Goal: Transaction & Acquisition: Purchase product/service

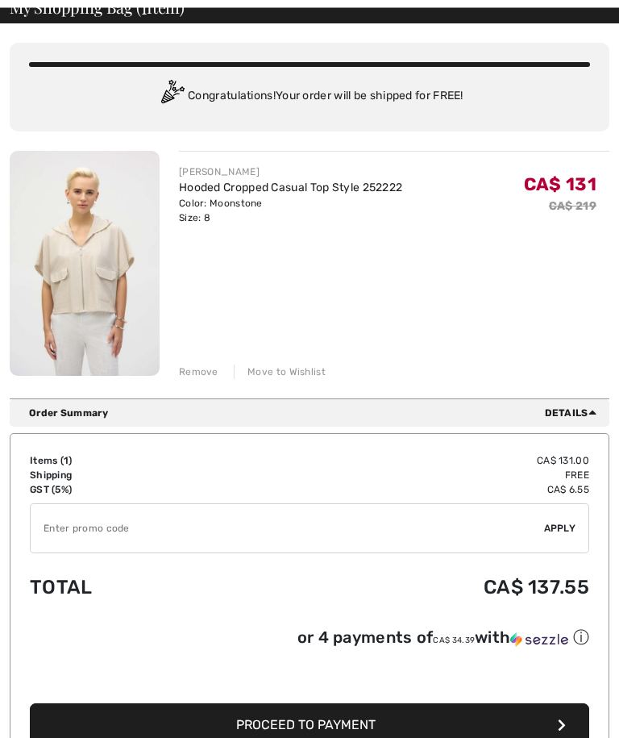
scroll to position [87, 0]
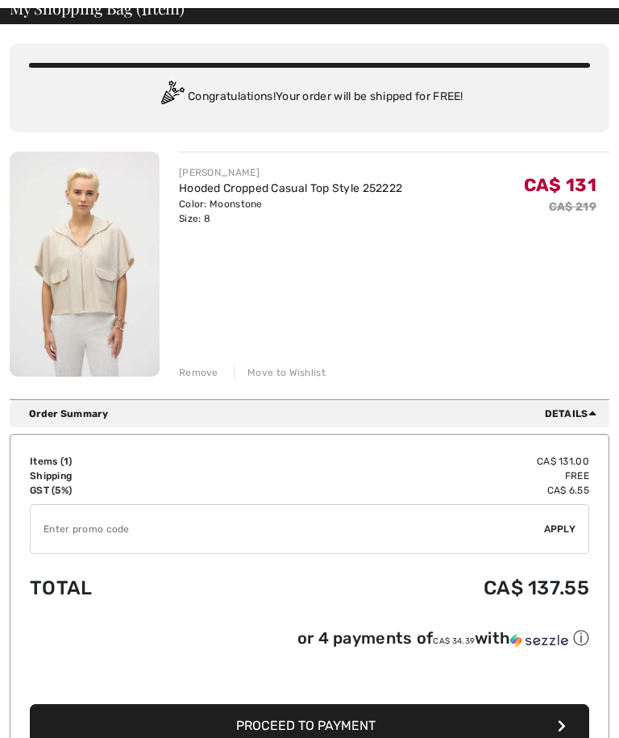
click at [108, 531] on input "TEXT" at bounding box center [287, 529] width 513 height 48
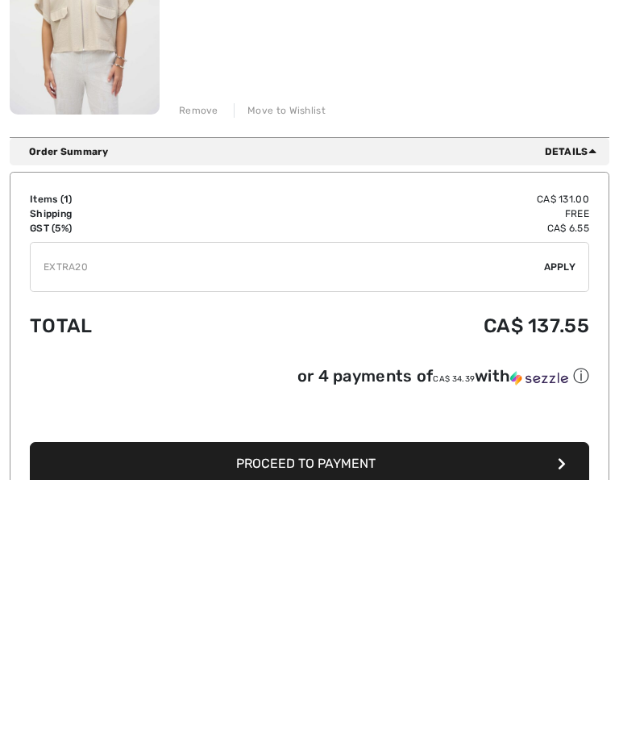
type input "EXTRA20"
click at [573, 518] on span "Apply" at bounding box center [560, 525] width 32 height 15
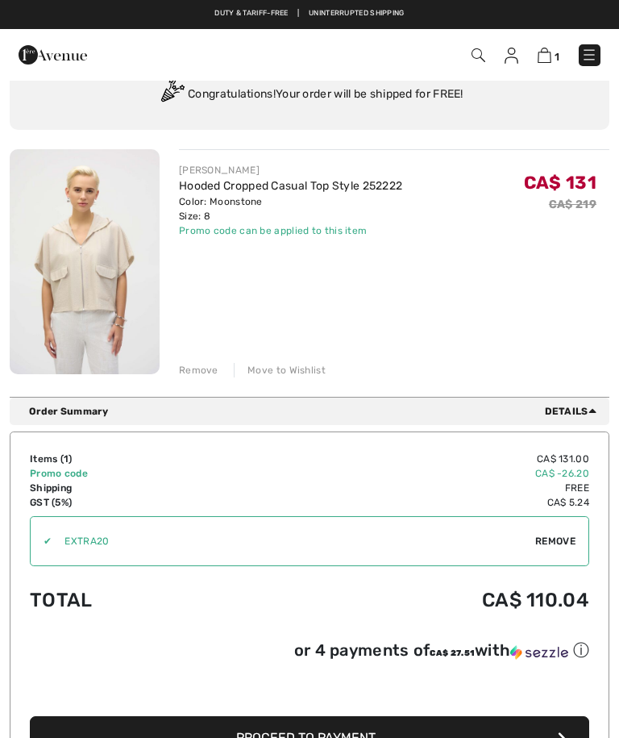
scroll to position [0, 0]
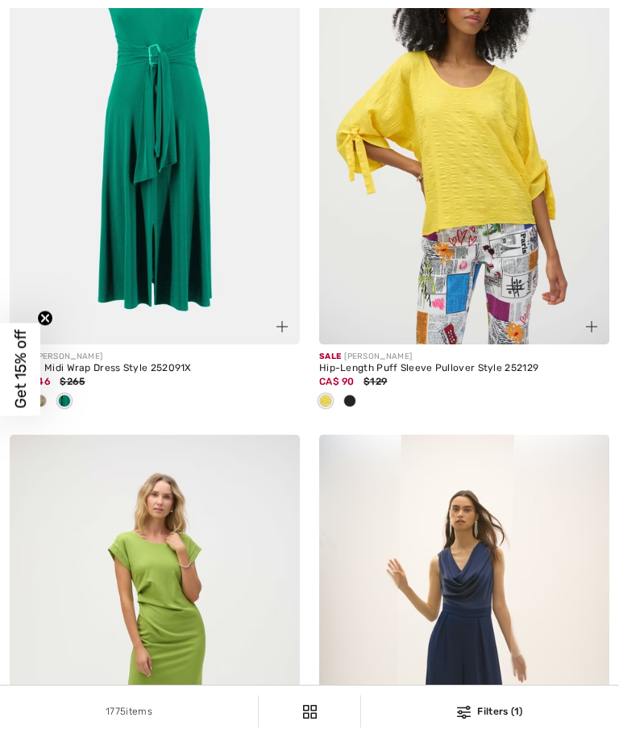
checkbox input "true"
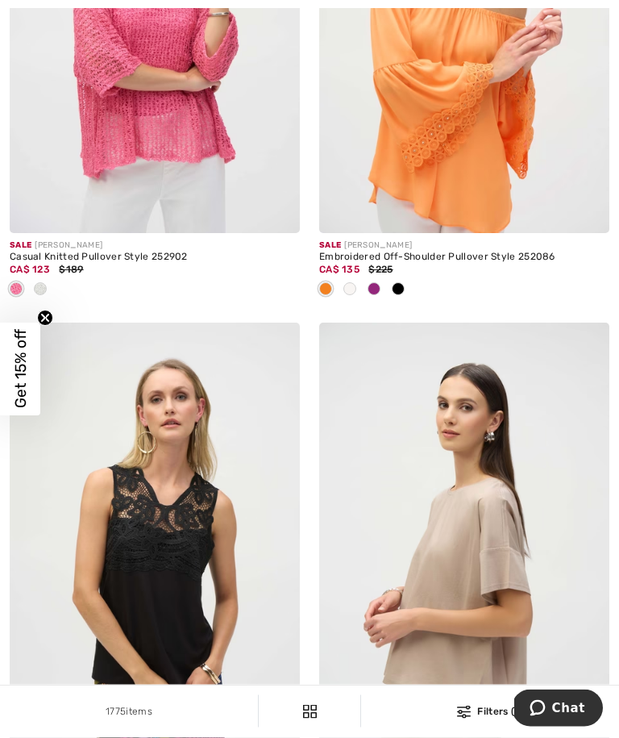
scroll to position [4244, 0]
click at [47, 303] on div at bounding box center [40, 289] width 24 height 27
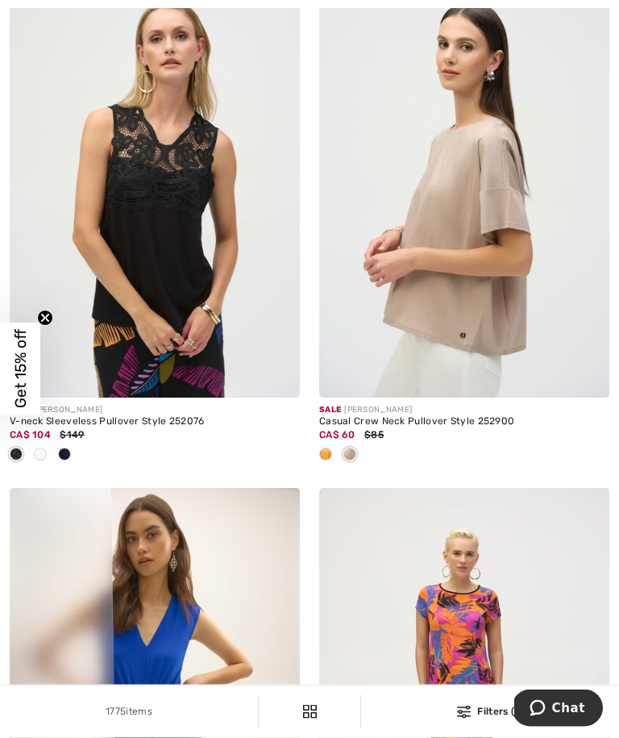
scroll to position [4610, 0]
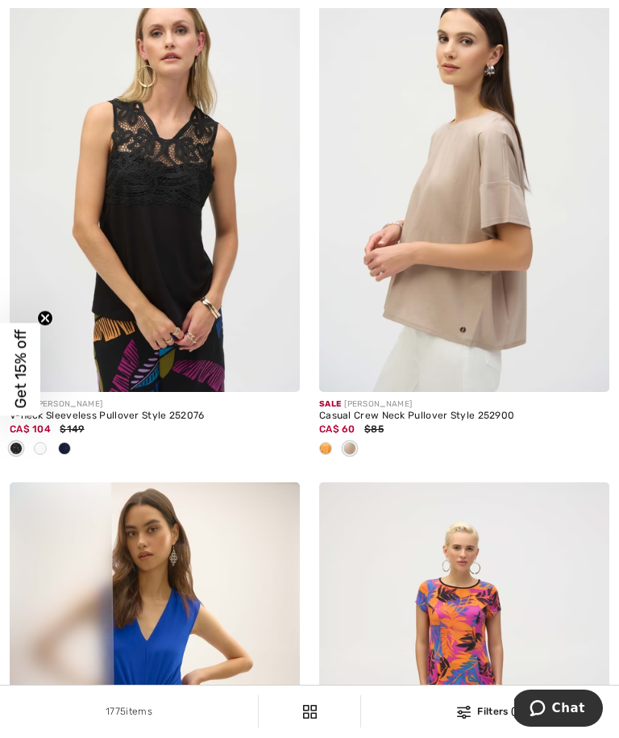
click at [333, 459] on div at bounding box center [326, 449] width 24 height 27
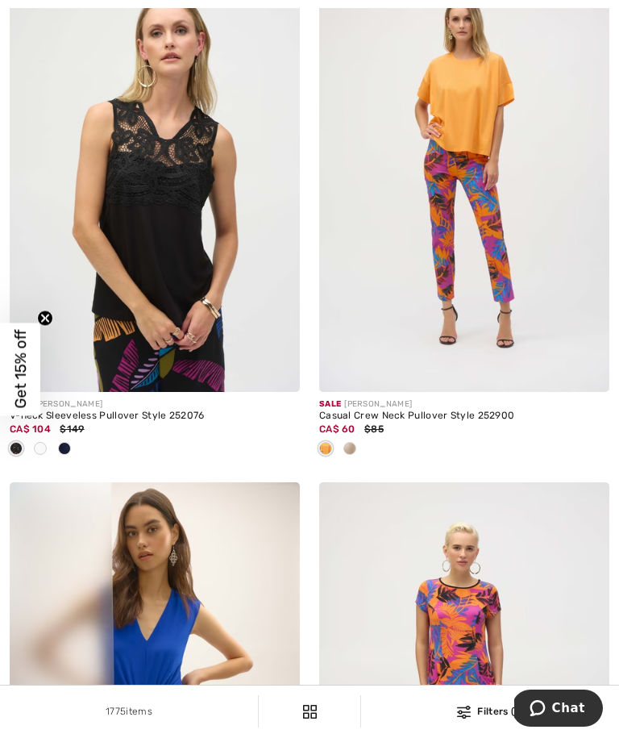
click at [363, 463] on div at bounding box center [464, 449] width 290 height 27
click at [367, 460] on div at bounding box center [464, 449] width 290 height 27
click at [364, 463] on div at bounding box center [464, 449] width 290 height 27
click at [367, 463] on div at bounding box center [464, 449] width 290 height 27
click at [364, 463] on div at bounding box center [464, 449] width 290 height 27
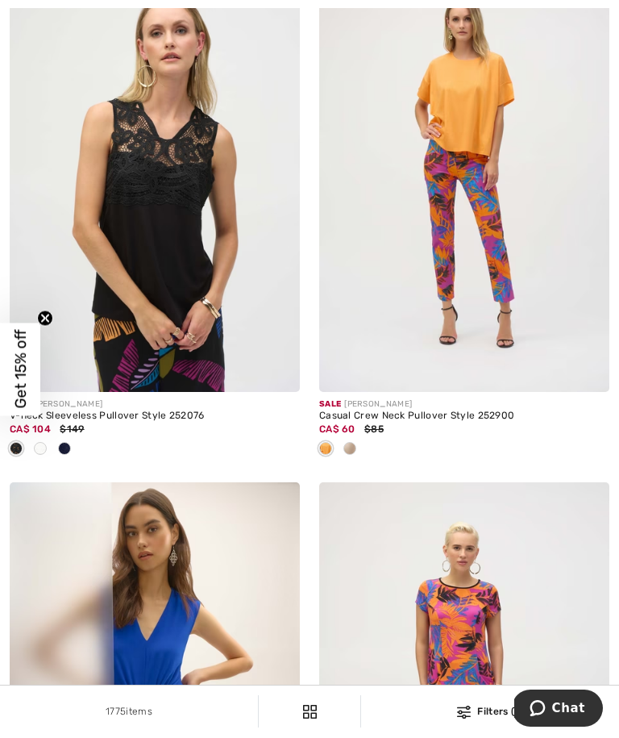
click at [373, 453] on div at bounding box center [464, 449] width 290 height 27
click at [365, 456] on div at bounding box center [464, 449] width 290 height 27
click at [361, 463] on div at bounding box center [350, 449] width 24 height 27
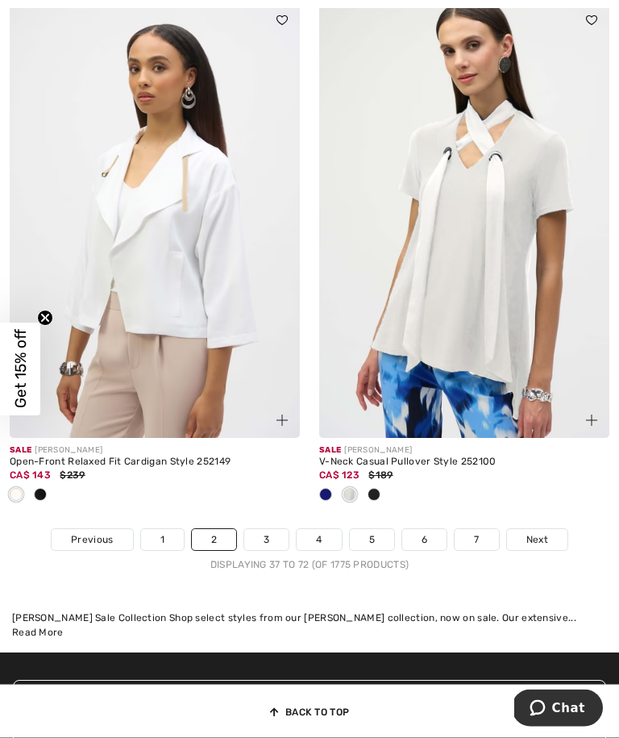
scroll to position [9406, 0]
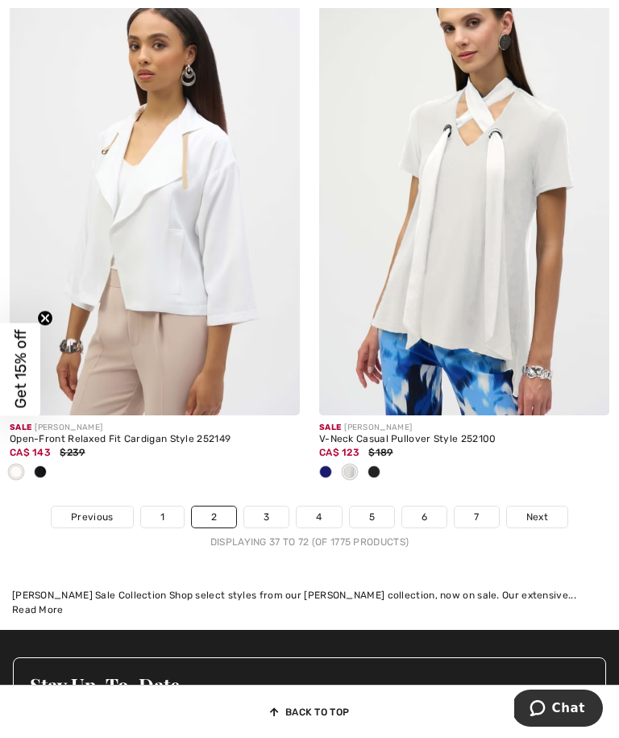
click at [551, 526] on link "Next" at bounding box center [537, 516] width 60 height 21
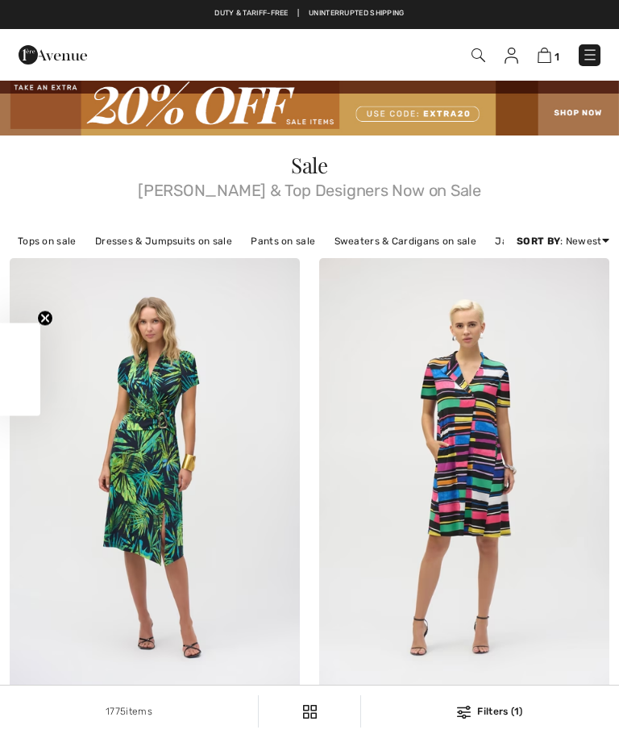
checkbox input "true"
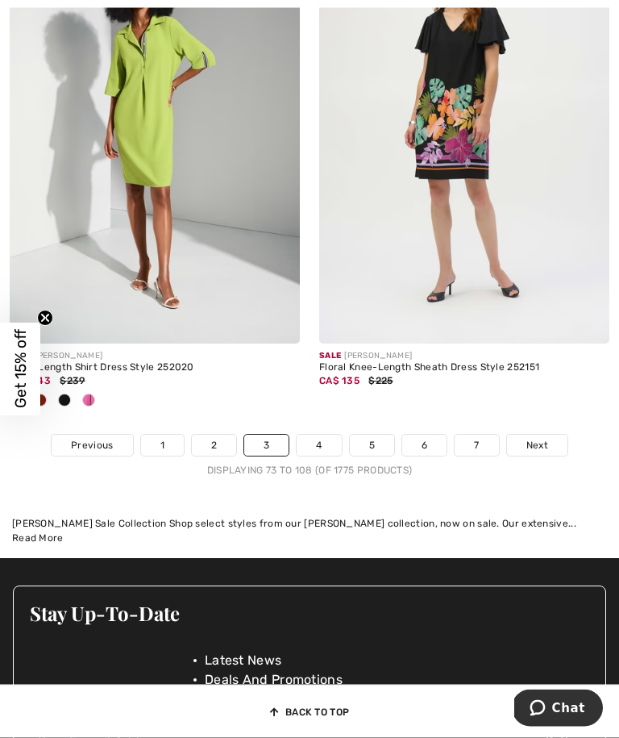
scroll to position [9344, 0]
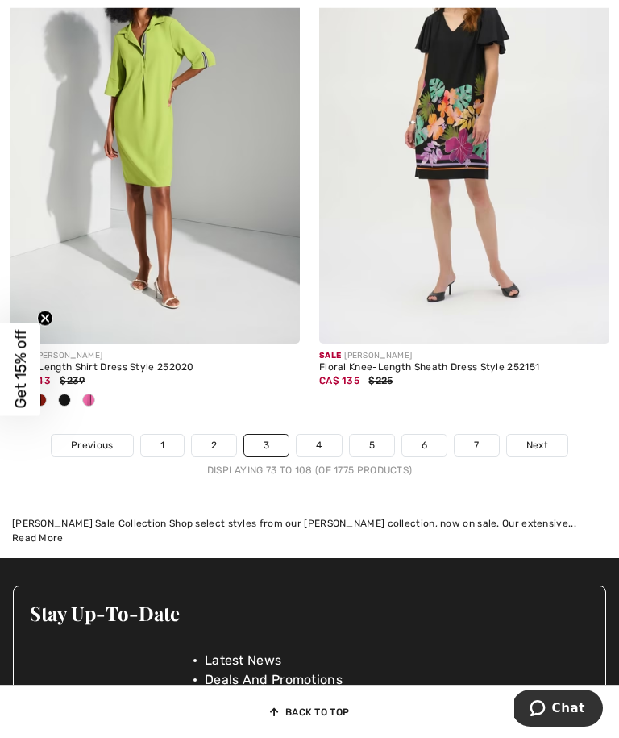
click at [548, 451] on link "Next" at bounding box center [537, 444] width 60 height 21
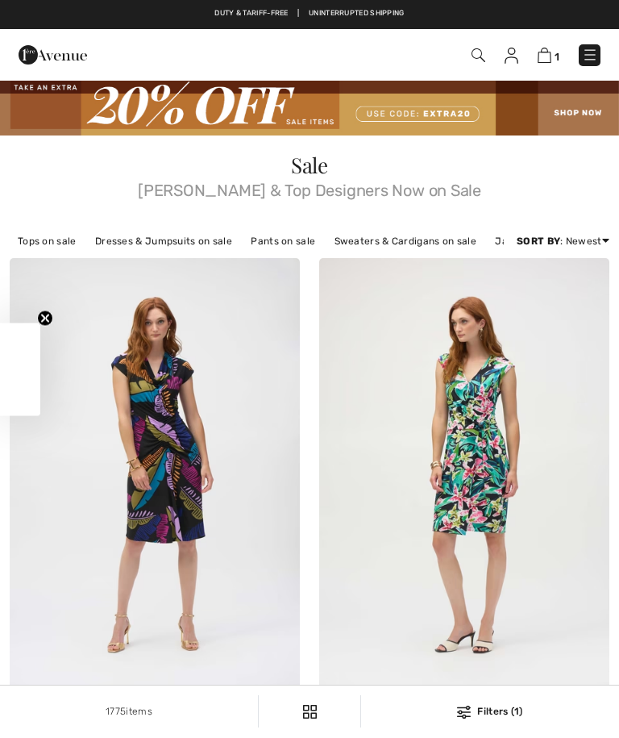
checkbox input "true"
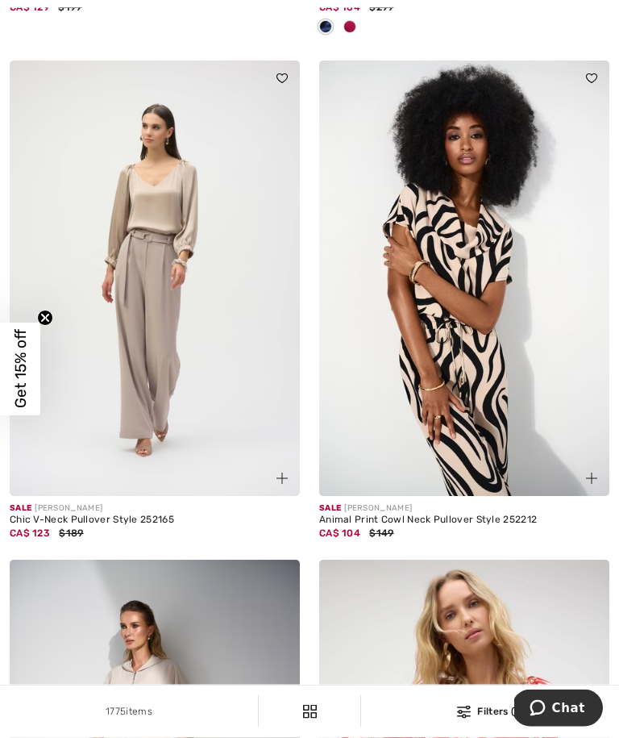
scroll to position [1748, 0]
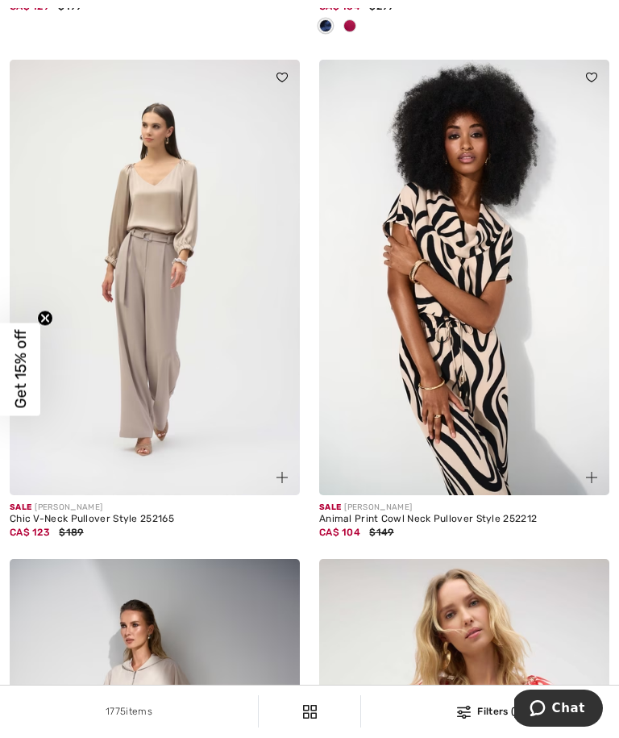
click at [605, 410] on img at bounding box center [464, 277] width 290 height 435
click at [618, 334] on div "Sale JOSEPH RIBKOFF Animal Print Cowl Neck Pullover Style 252212 CA$ 104 $149" at bounding box center [465, 309] width 310 height 499
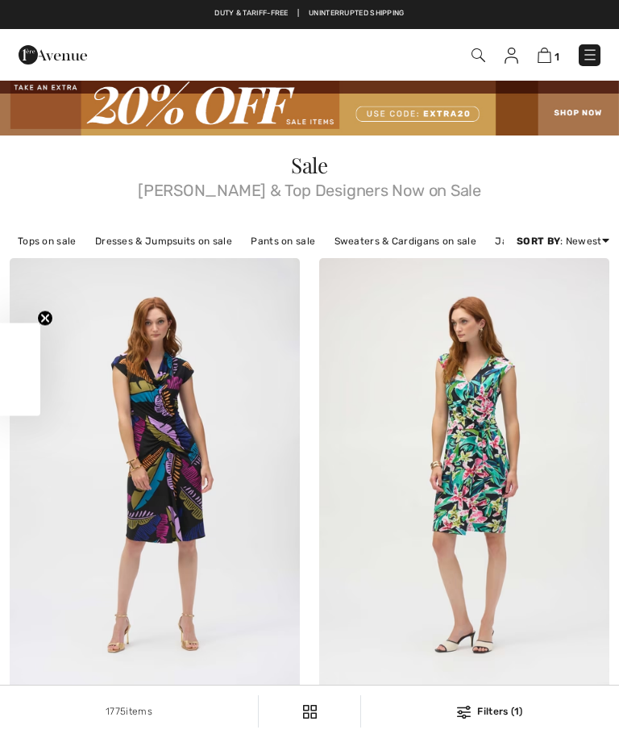
checkbox input "true"
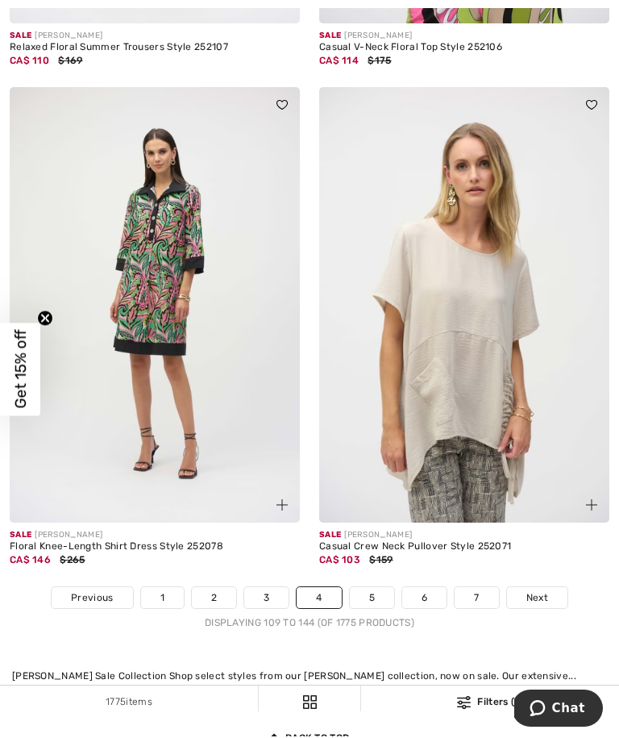
scroll to position [9008, 0]
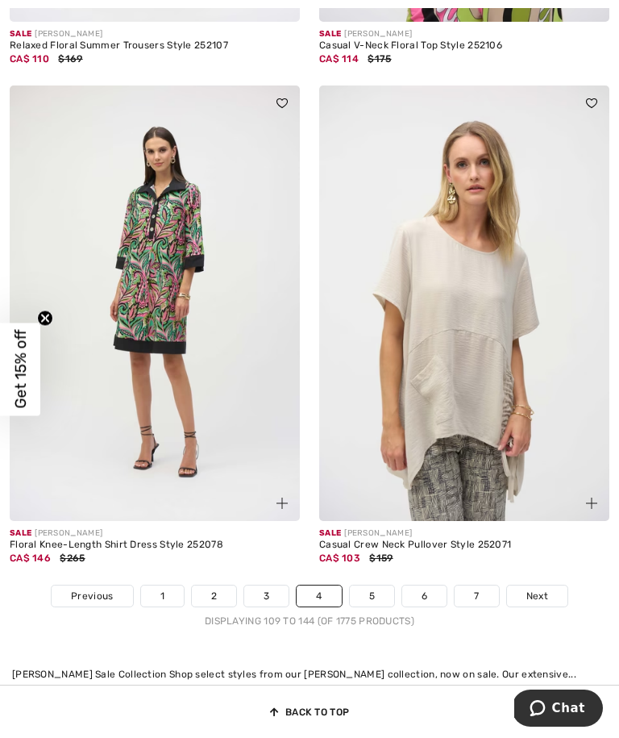
click at [543, 601] on span "Next" at bounding box center [537, 595] width 22 height 15
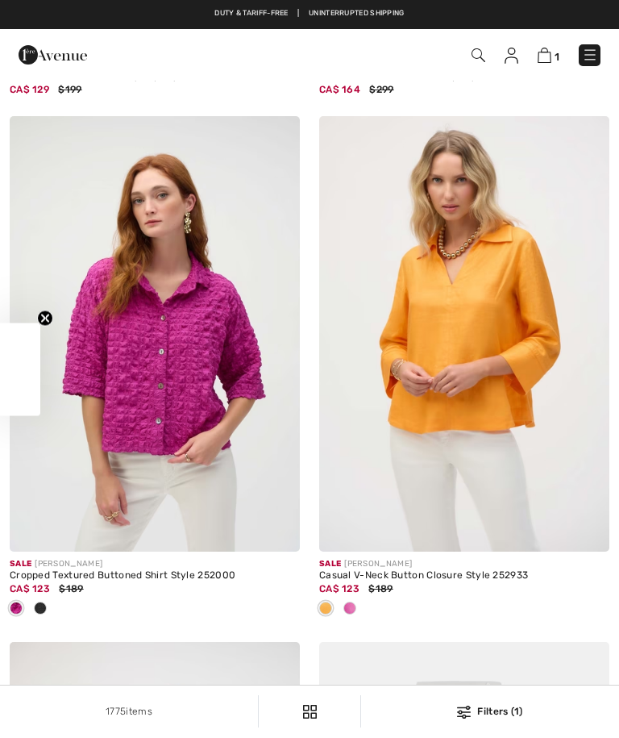
checkbox input "true"
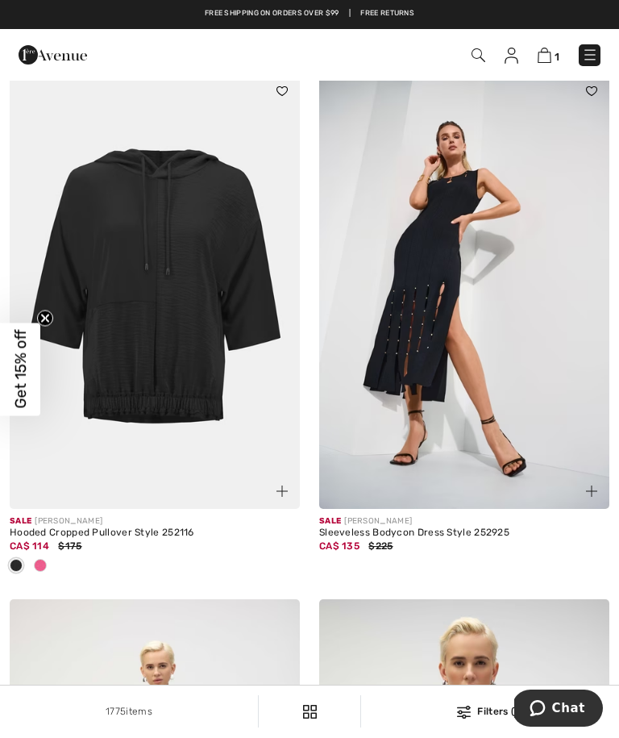
scroll to position [7498, 0]
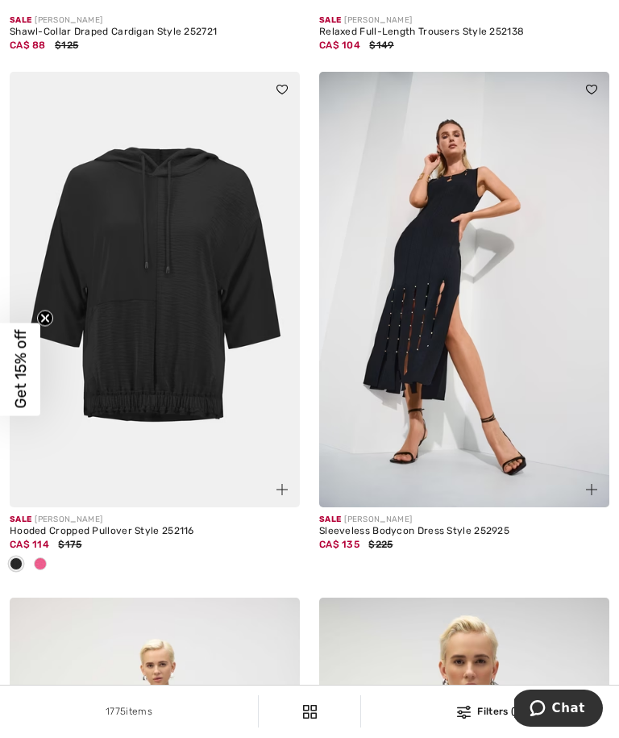
click at [42, 578] on div at bounding box center [40, 564] width 24 height 27
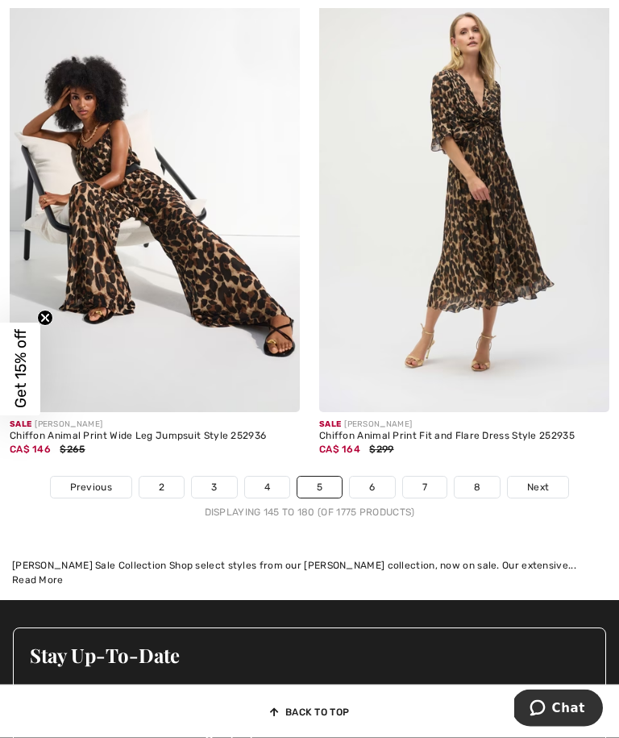
scroll to position [9116, 0]
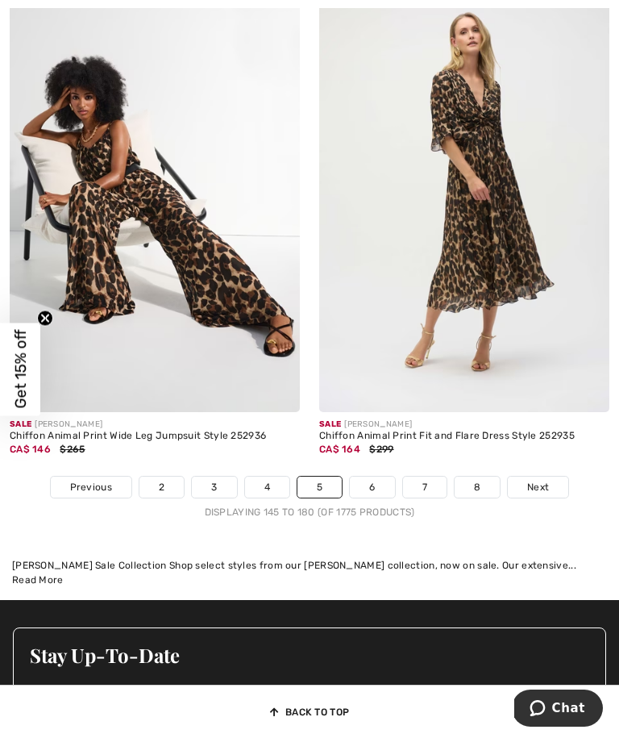
click at [561, 497] on link "Next" at bounding box center [538, 486] width 60 height 21
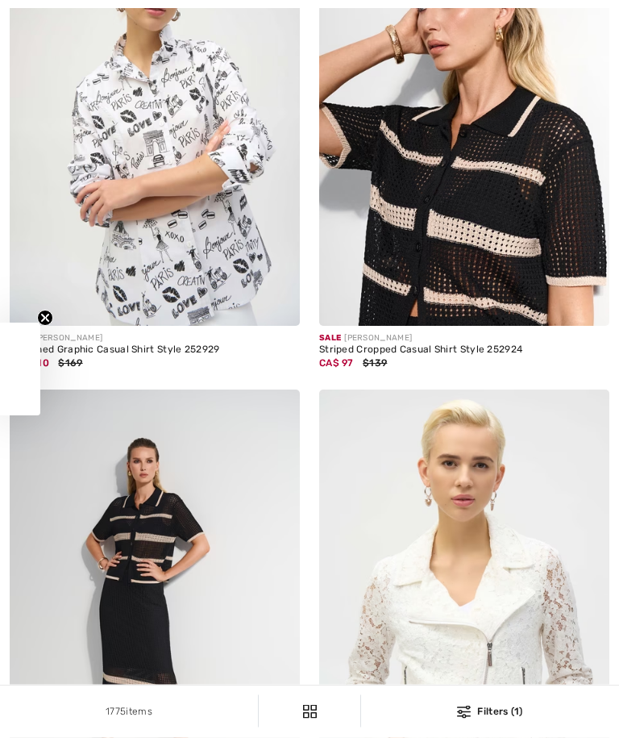
checkbox input "true"
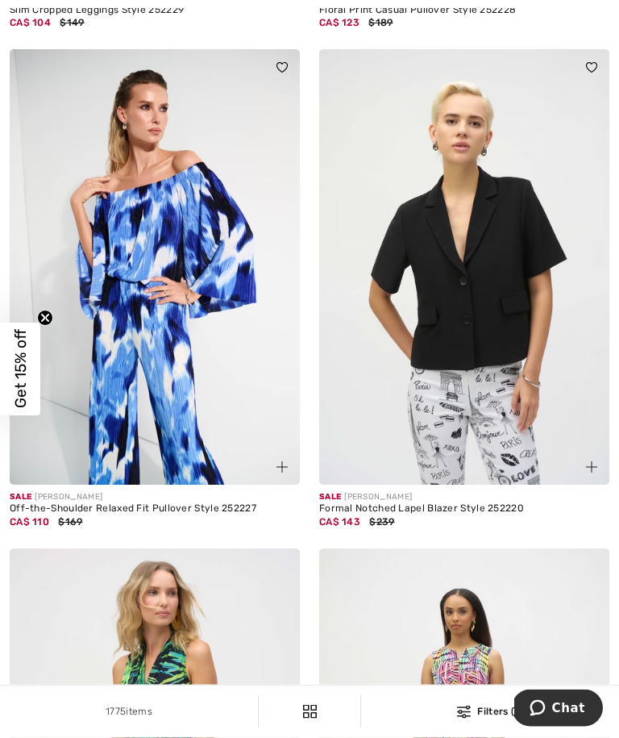
scroll to position [4331, 0]
click at [497, 335] on img at bounding box center [464, 266] width 290 height 435
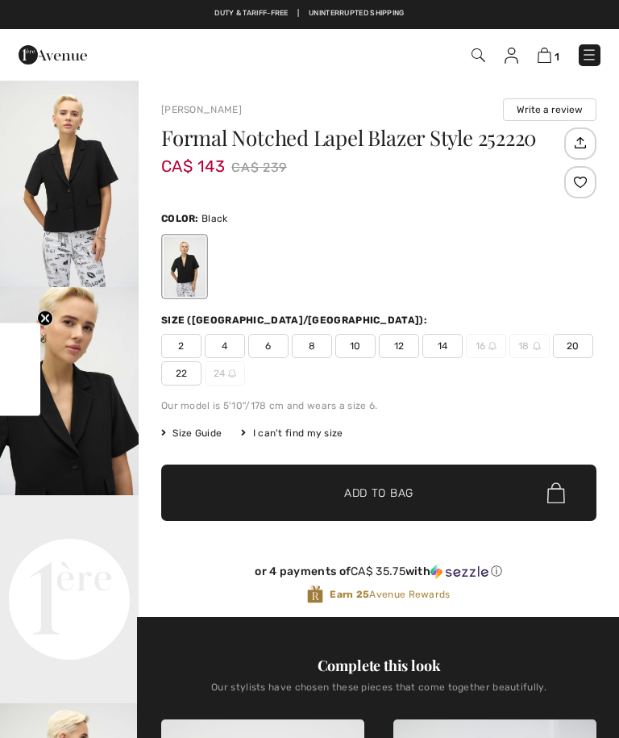
click at [320, 347] on span "8" at bounding box center [312, 346] width 40 height 24
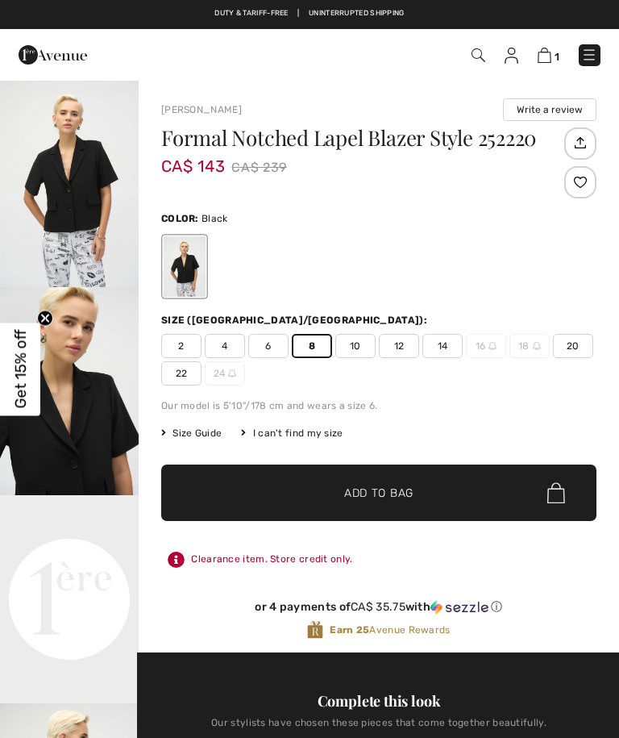
click at [365, 347] on span "10" at bounding box center [355, 346] width 40 height 24
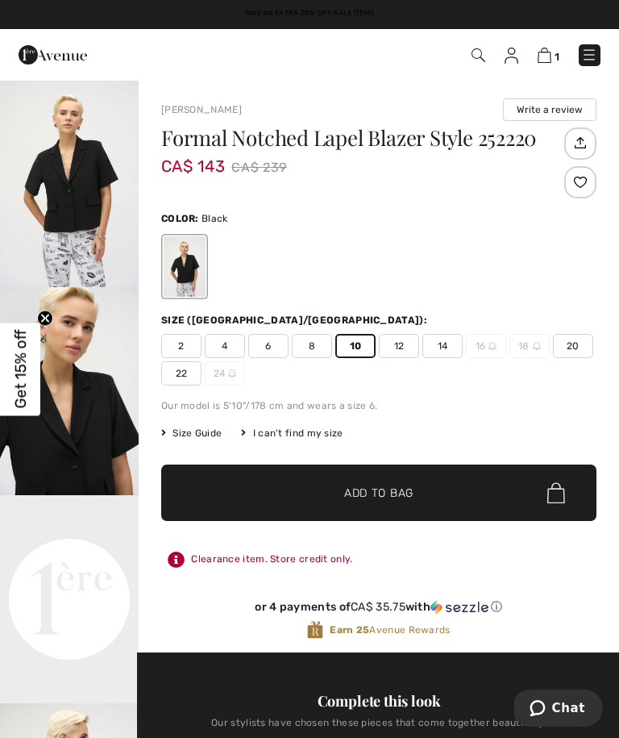
click at [98, 208] on img "1 / 5" at bounding box center [69, 183] width 139 height 208
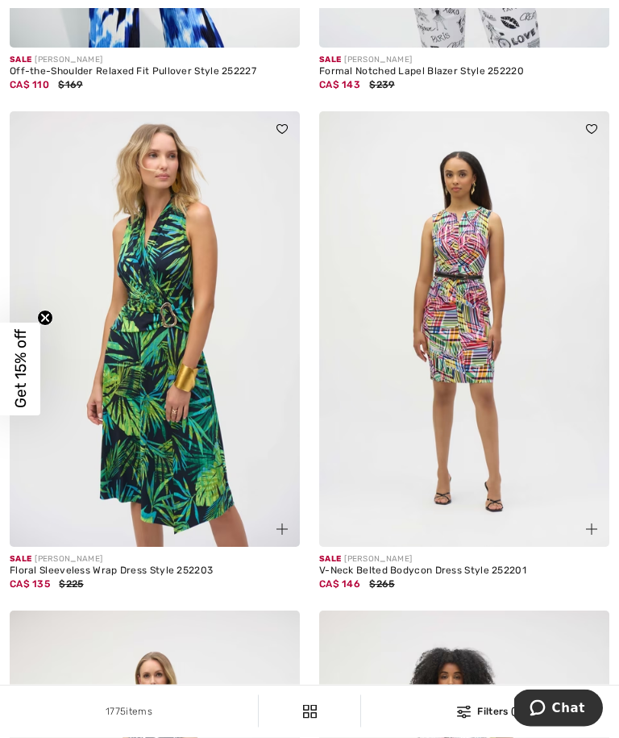
scroll to position [4768, 0]
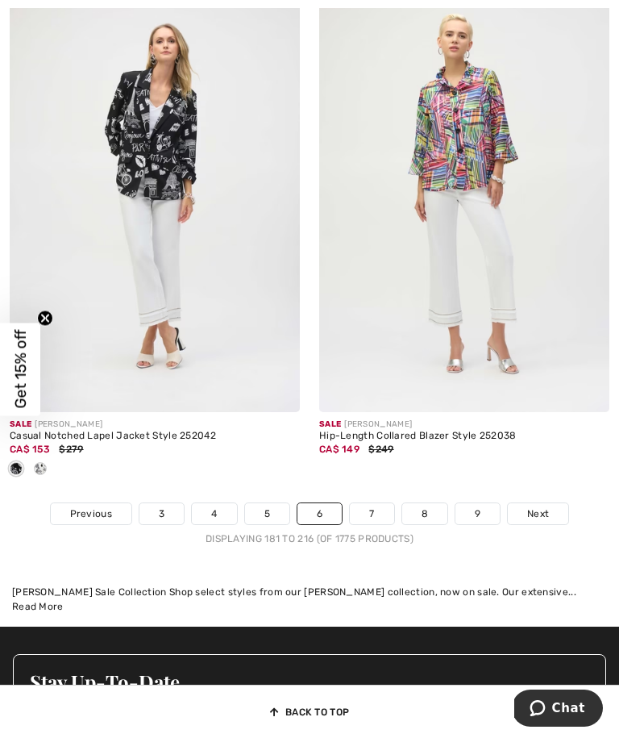
click at [550, 521] on link "Next" at bounding box center [538, 513] width 60 height 21
click at [555, 503] on link "Next" at bounding box center [538, 513] width 60 height 21
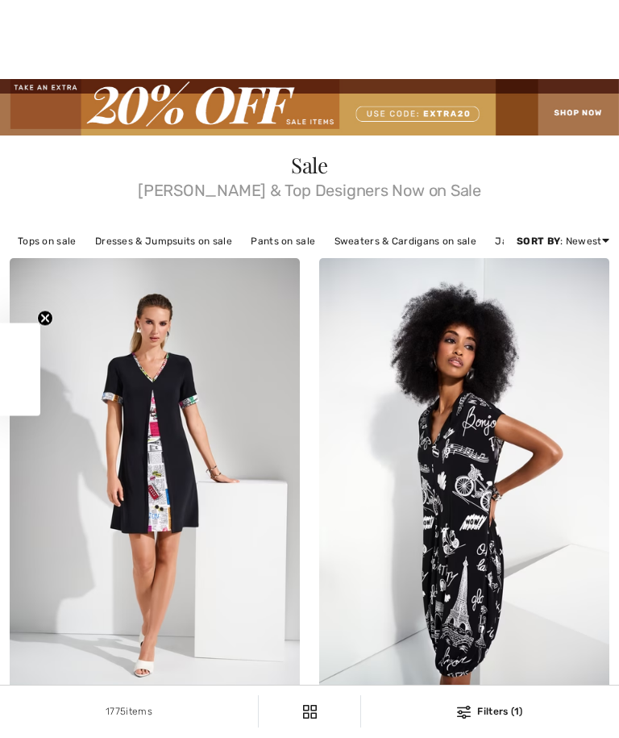
checkbox input "true"
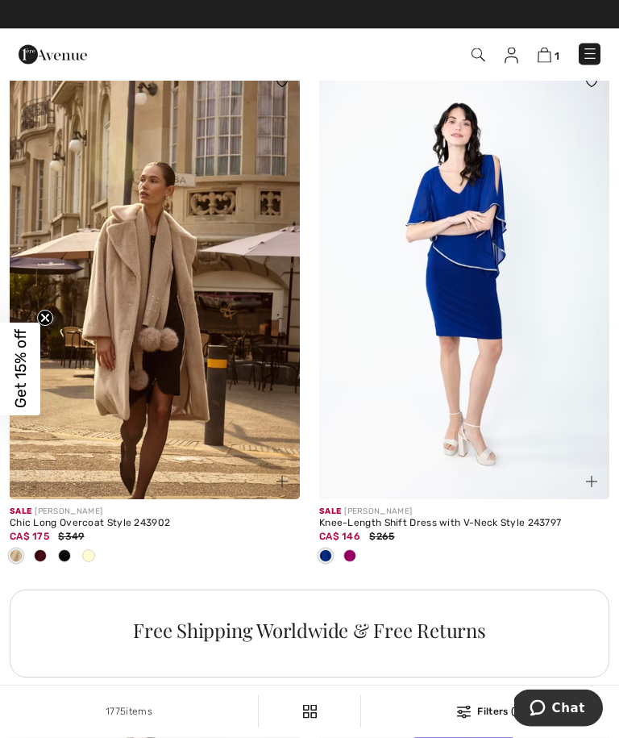
scroll to position [2768, 0]
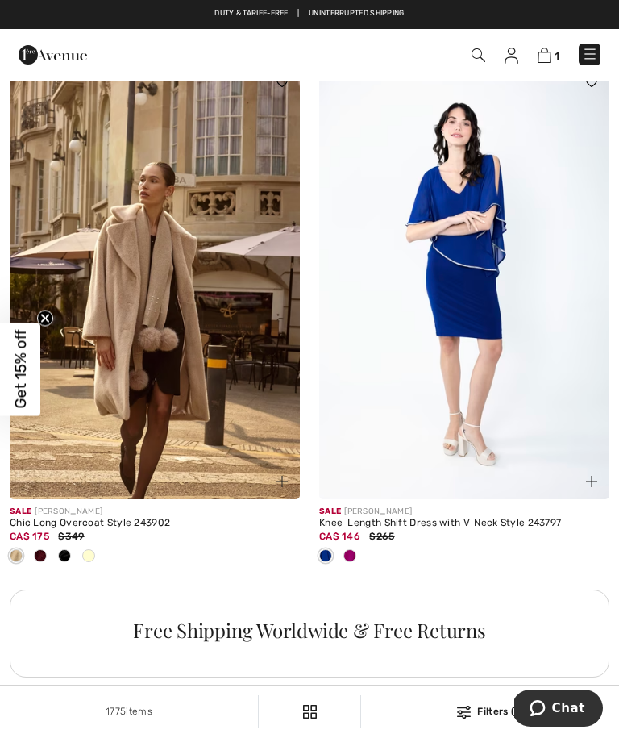
click at [94, 562] on span at bounding box center [88, 555] width 13 height 13
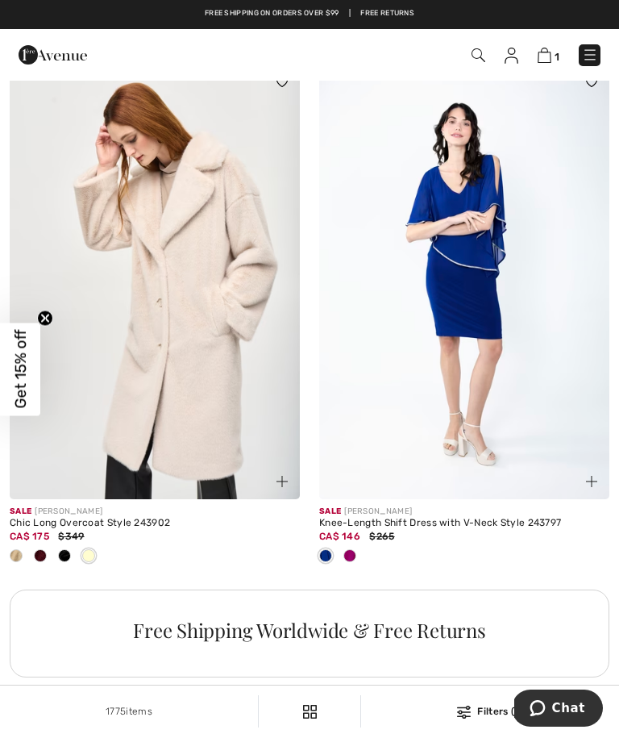
click at [70, 568] on div at bounding box center [64, 556] width 24 height 27
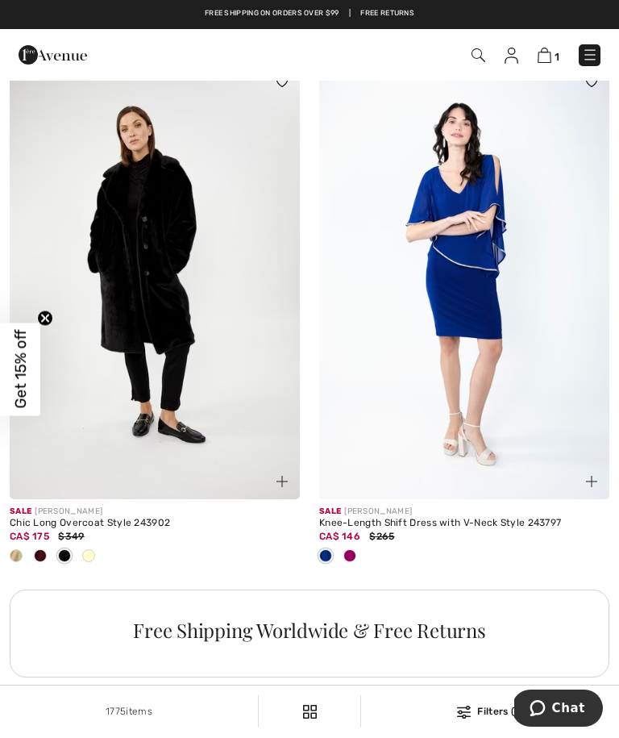
click at [48, 570] on div at bounding box center [40, 556] width 24 height 27
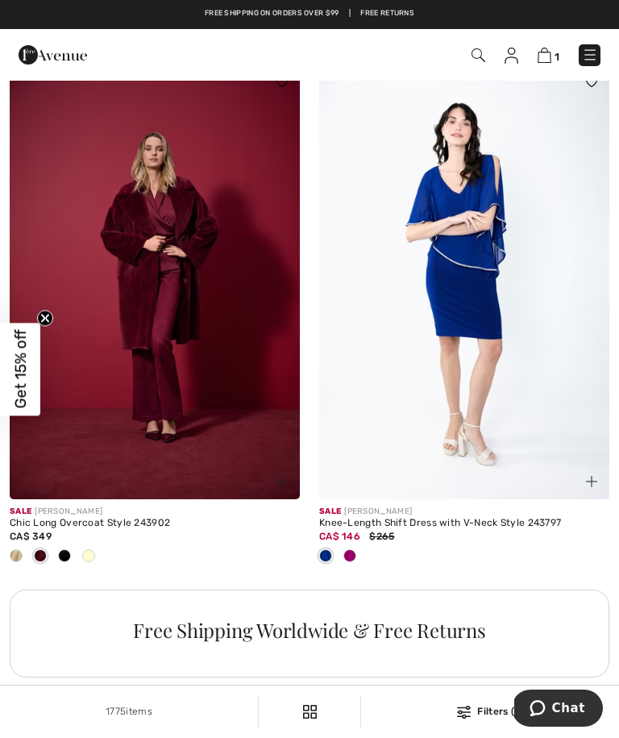
click at [27, 570] on div at bounding box center [16, 556] width 24 height 27
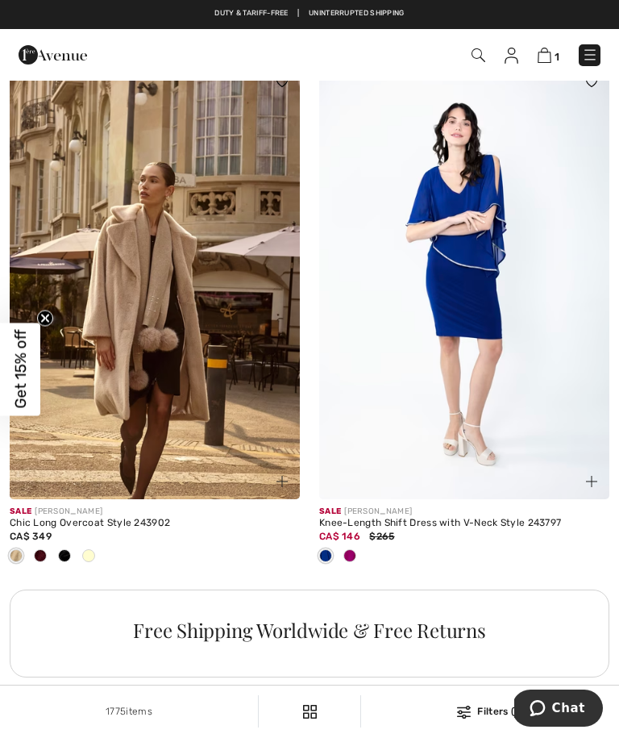
click at [28, 570] on div at bounding box center [40, 556] width 24 height 27
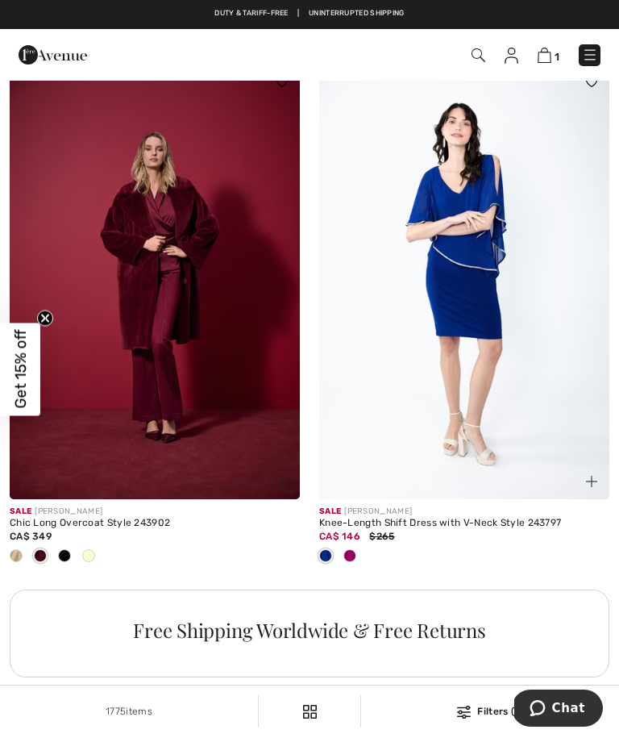
click at [25, 570] on div at bounding box center [16, 556] width 24 height 27
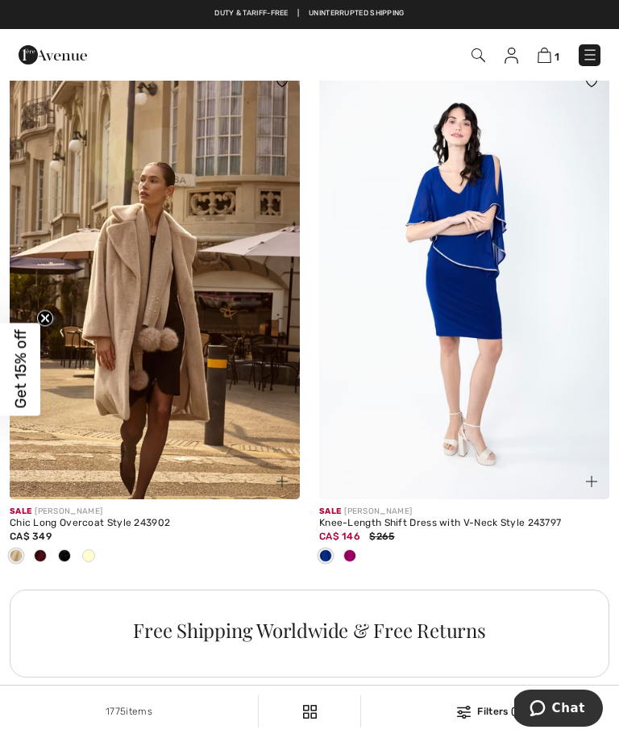
click at [92, 562] on span at bounding box center [88, 555] width 13 height 13
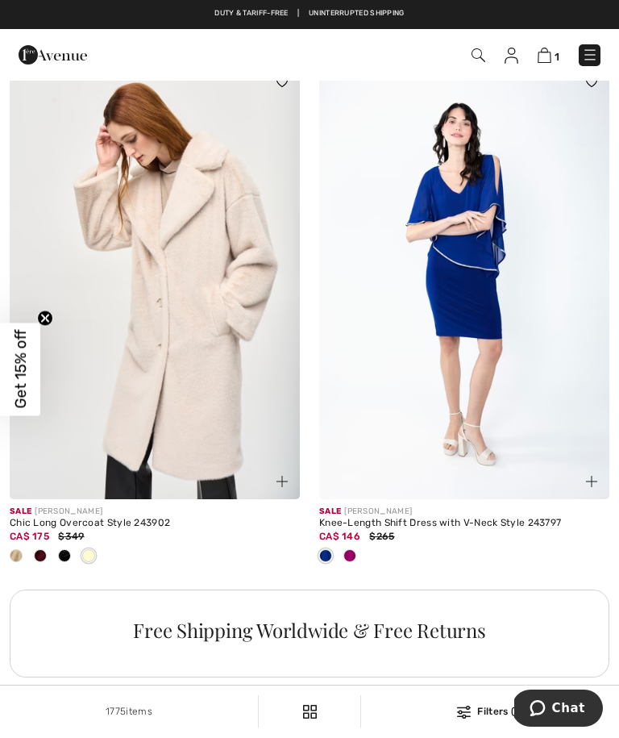
click at [59, 562] on span at bounding box center [64, 555] width 13 height 13
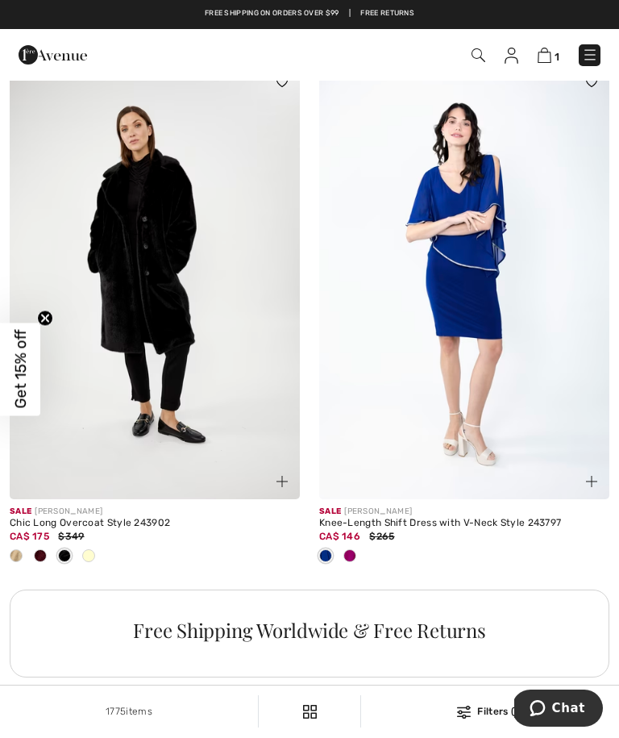
click at [92, 562] on span at bounding box center [88, 555] width 13 height 13
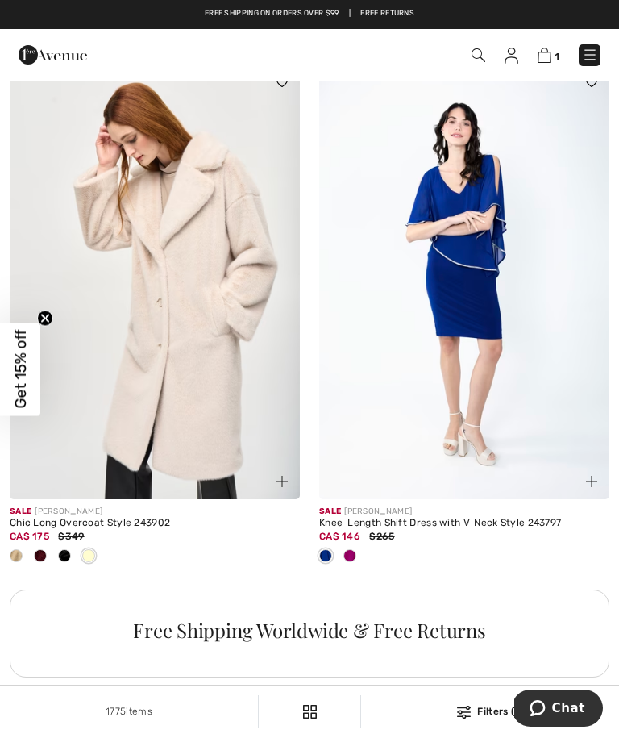
click at [291, 491] on span at bounding box center [281, 481] width 19 height 19
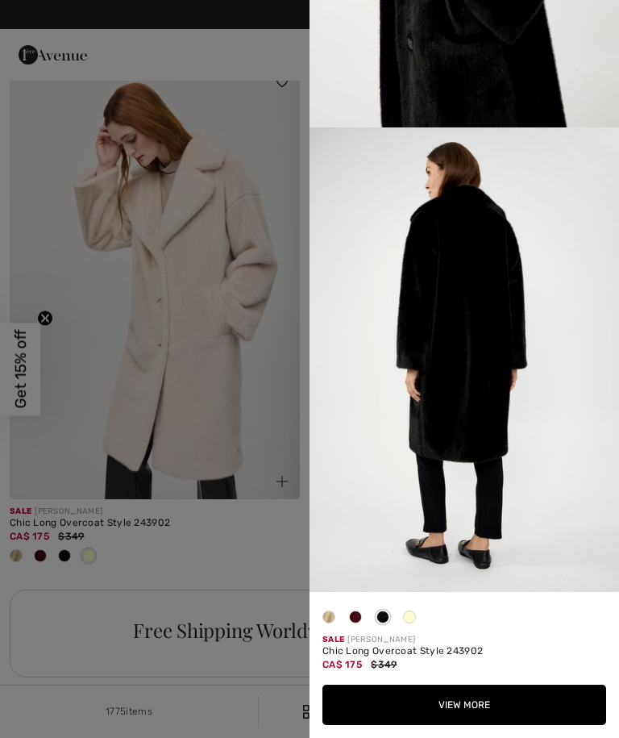
scroll to position [1761, 0]
click at [251, 413] on div at bounding box center [309, 369] width 619 height 738
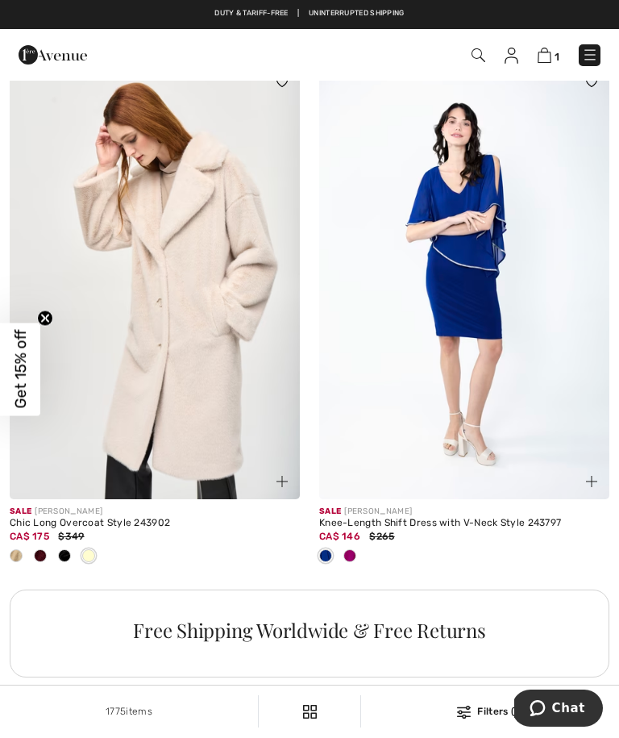
click at [50, 570] on div at bounding box center [40, 556] width 24 height 27
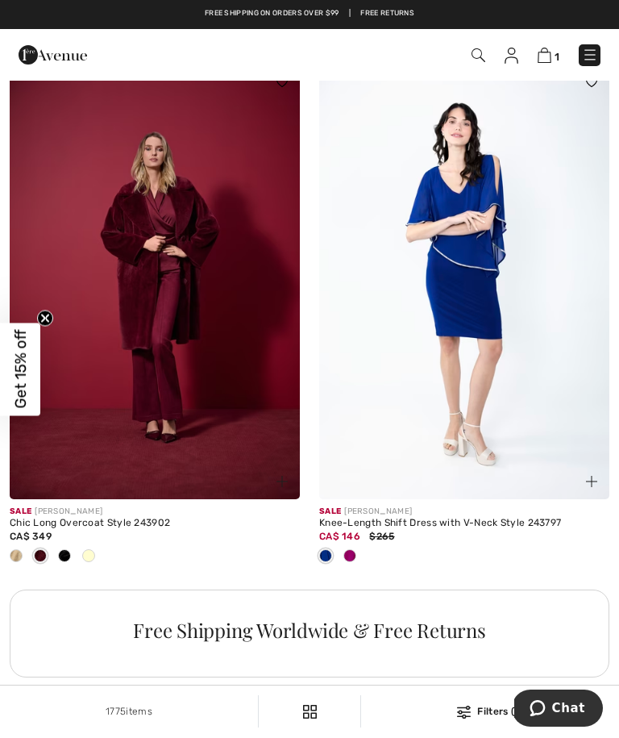
click at [15, 562] on span at bounding box center [16, 555] width 13 height 13
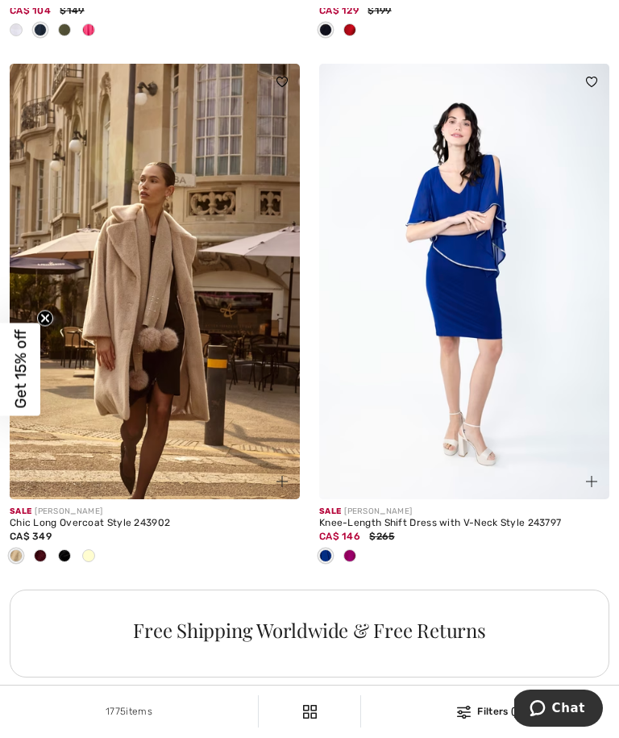
scroll to position [2777, 0]
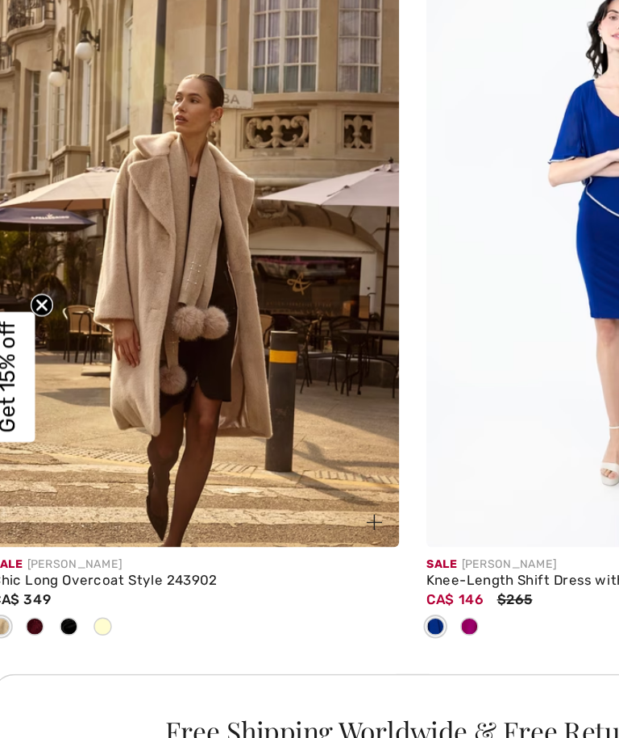
click at [82, 540] on span at bounding box center [88, 546] width 13 height 13
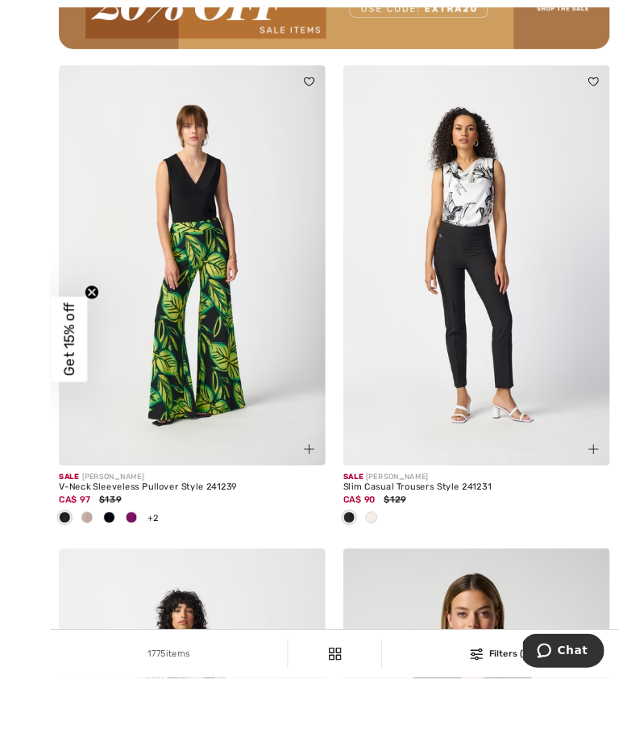
scroll to position [6654, 0]
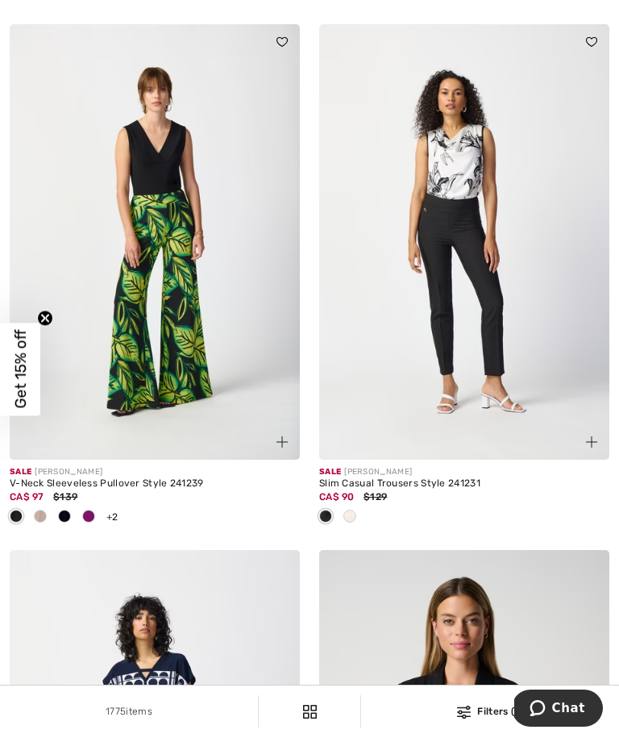
click at [354, 522] on span at bounding box center [349, 515] width 13 height 13
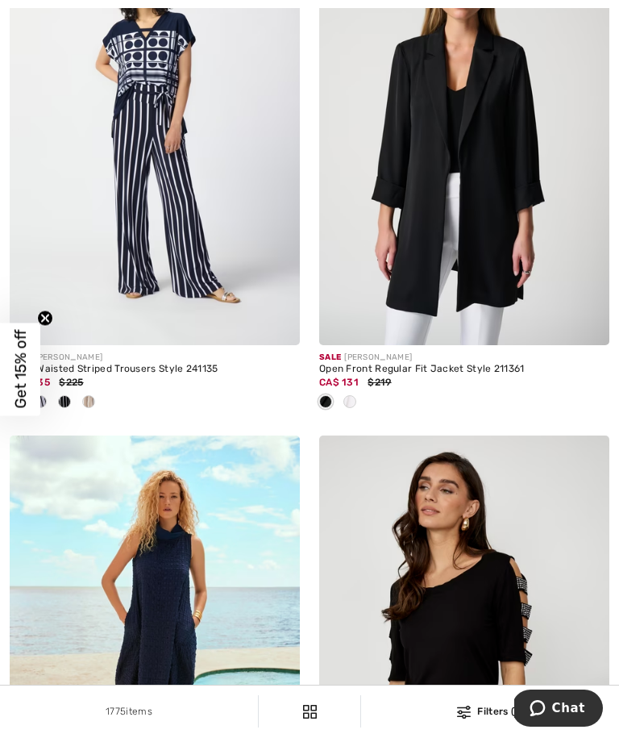
scroll to position [7295, 0]
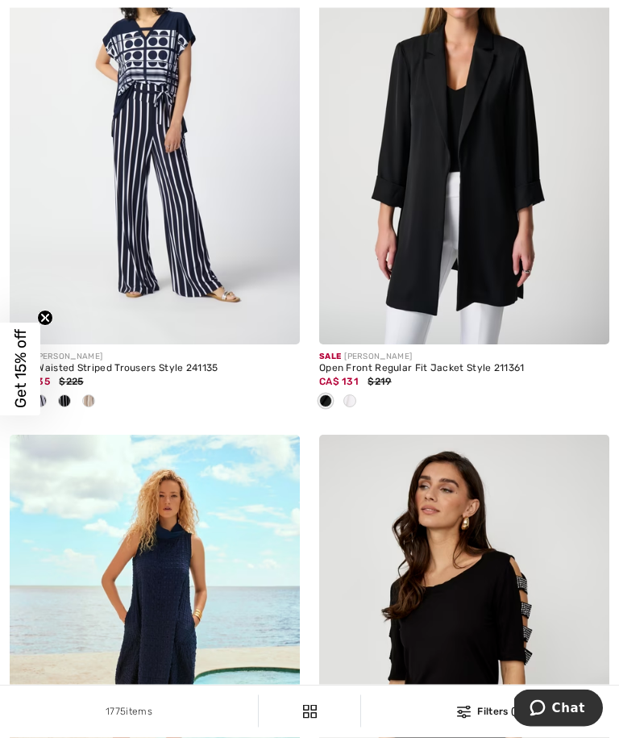
click at [360, 409] on div at bounding box center [350, 402] width 24 height 27
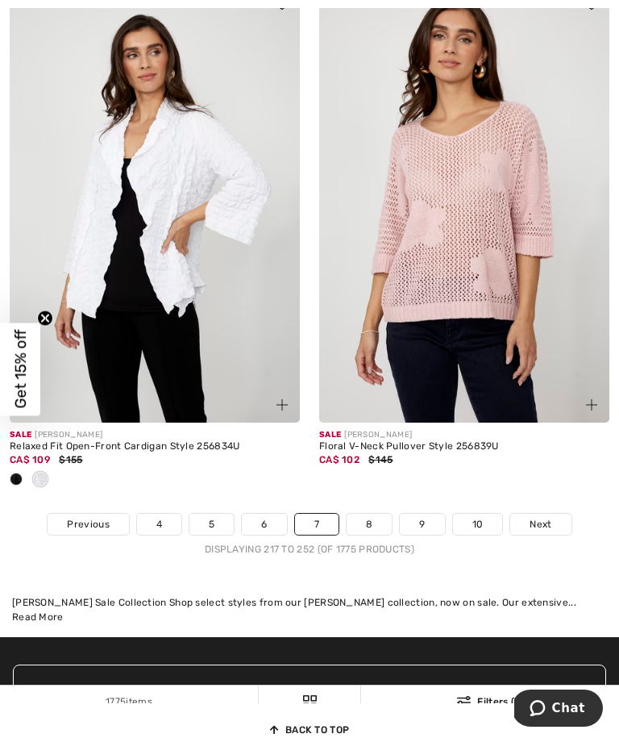
scroll to position [9294, 0]
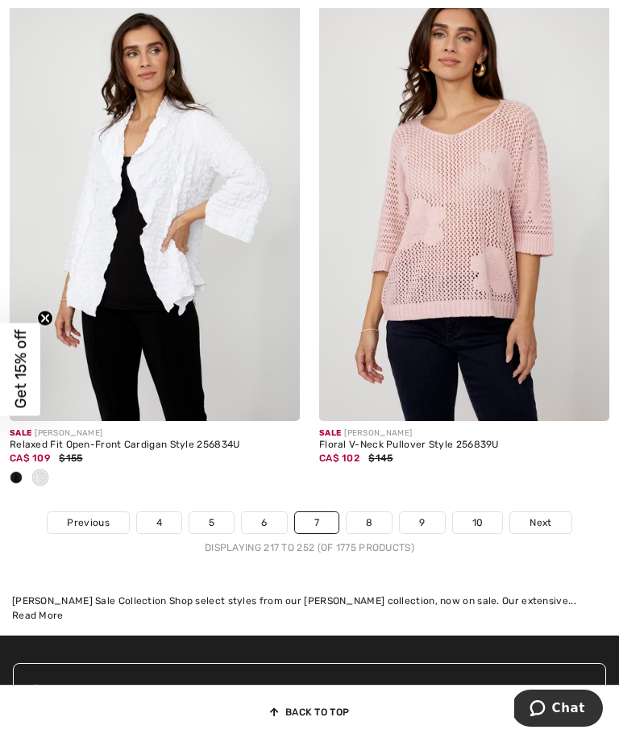
click at [553, 530] on link "Next" at bounding box center [540, 522] width 60 height 21
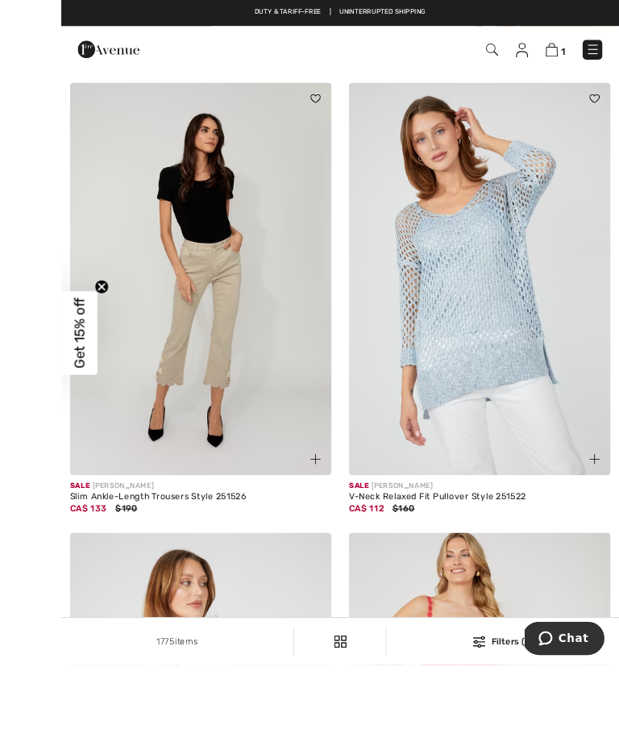
scroll to position [3315, 0]
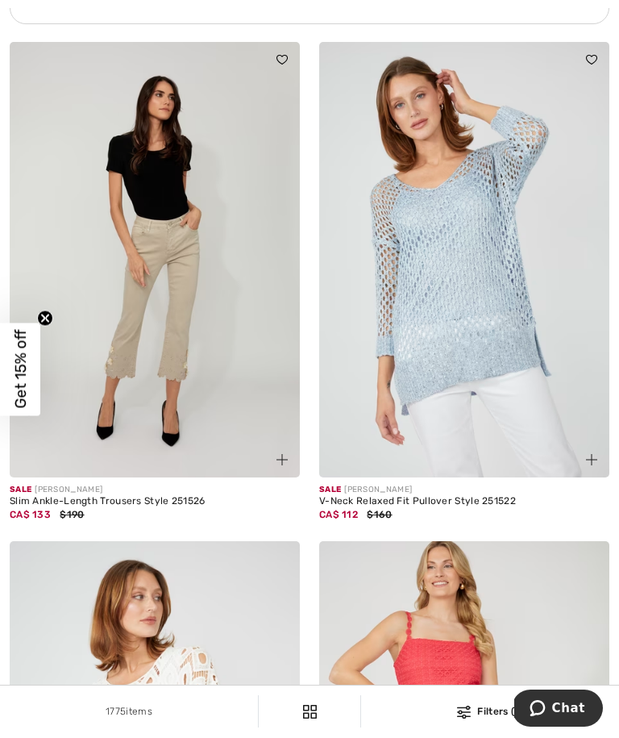
click at [603, 473] on div at bounding box center [582, 450] width 54 height 54
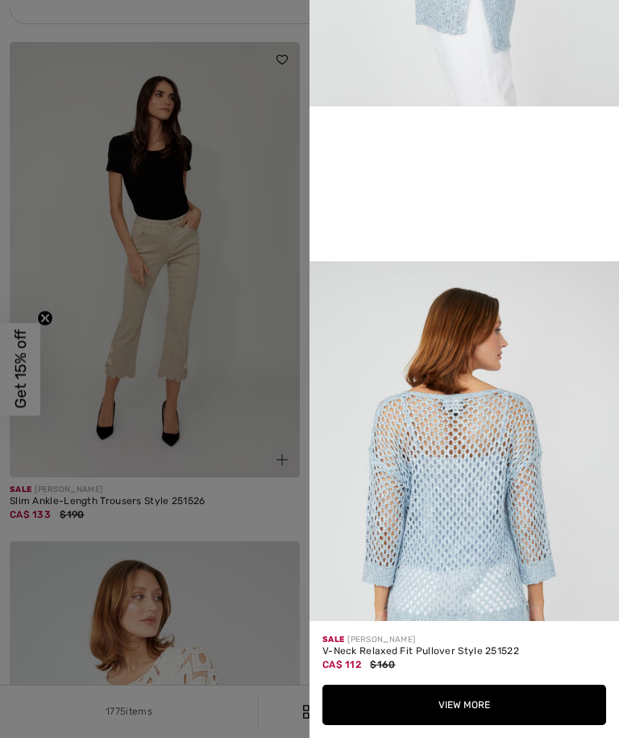
scroll to position [824, 0]
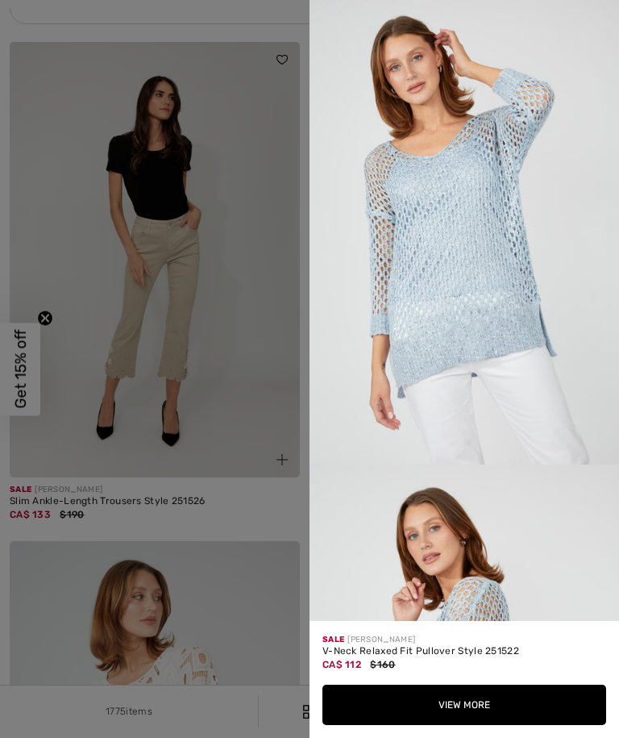
click at [262, 197] on div at bounding box center [309, 369] width 619 height 738
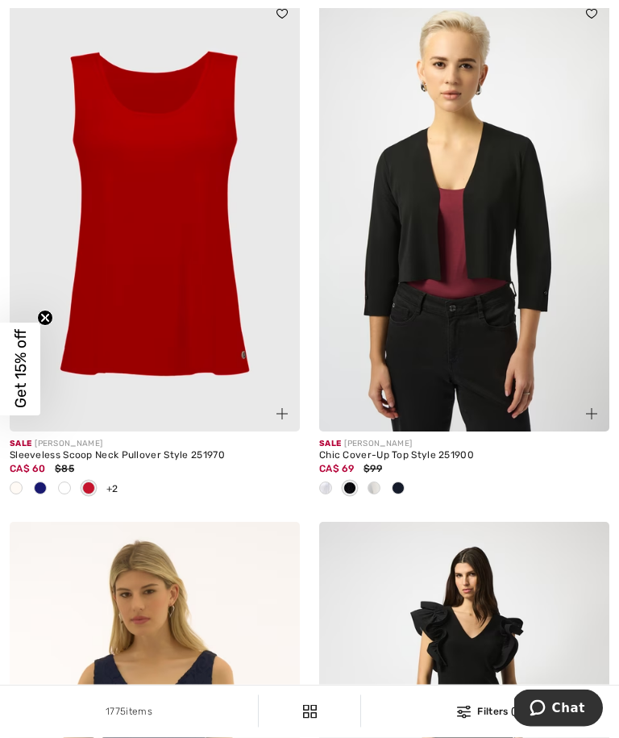
scroll to position [6500, 0]
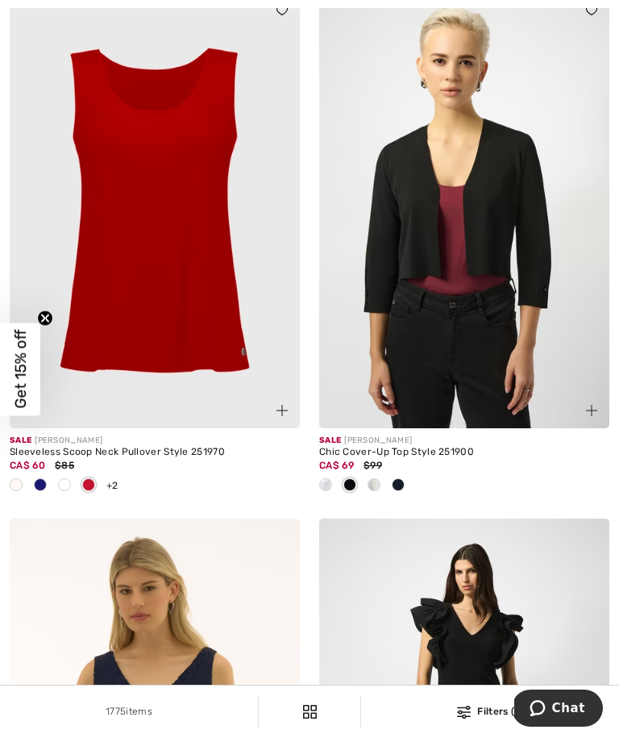
click at [25, 497] on div at bounding box center [16, 485] width 24 height 27
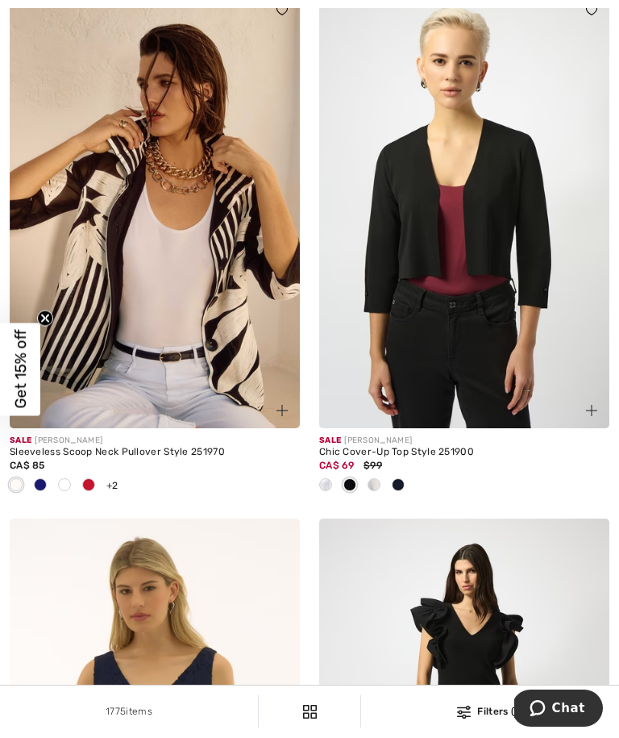
click at [47, 497] on div at bounding box center [40, 485] width 24 height 27
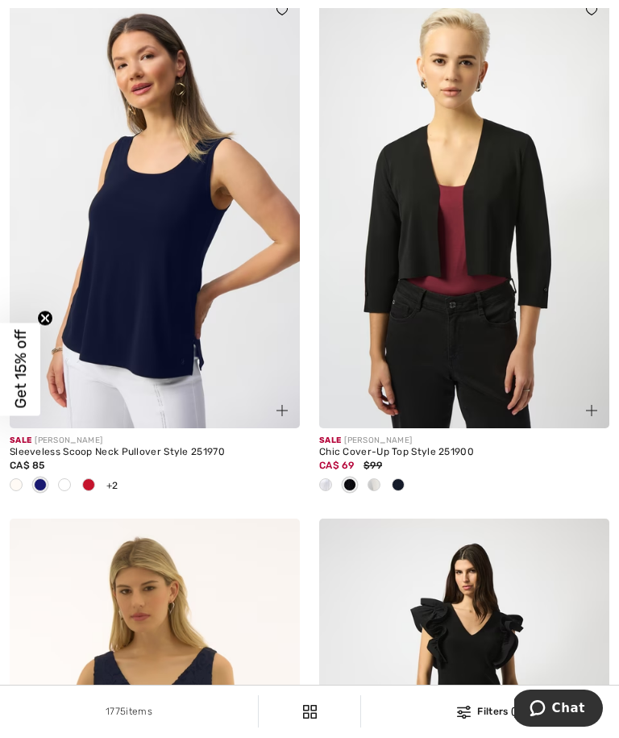
click at [75, 496] on div at bounding box center [64, 485] width 24 height 27
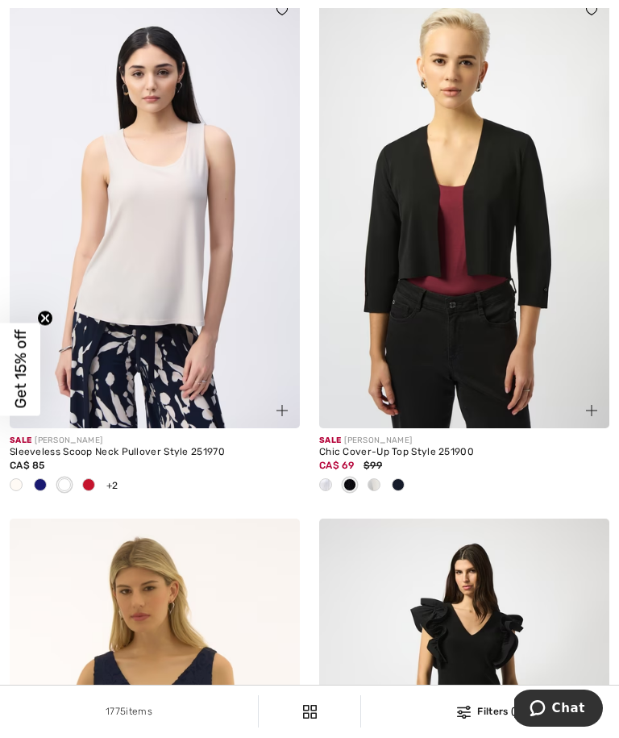
click at [102, 497] on div "+2 6 Colors" at bounding box center [155, 485] width 290 height 27
click at [175, 359] on img at bounding box center [155, 210] width 290 height 435
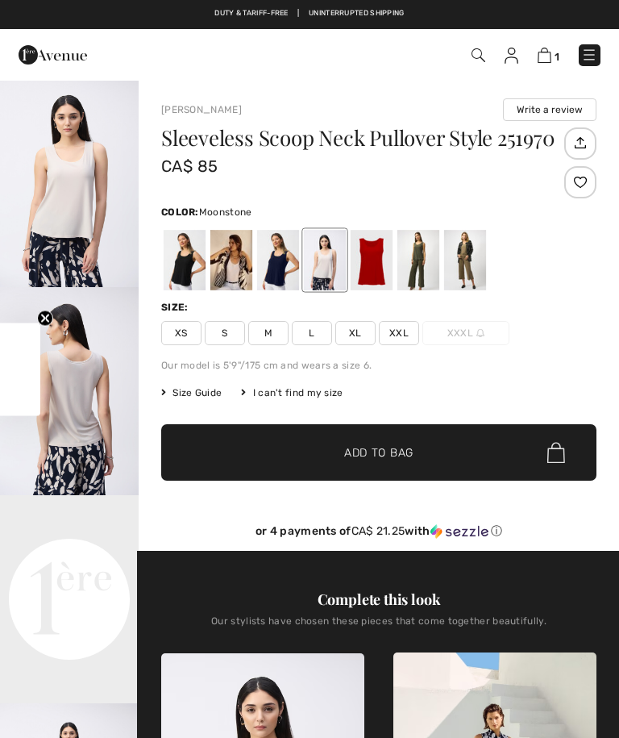
checkbox input "true"
click at [426, 258] on div at bounding box center [418, 260] width 42 height 60
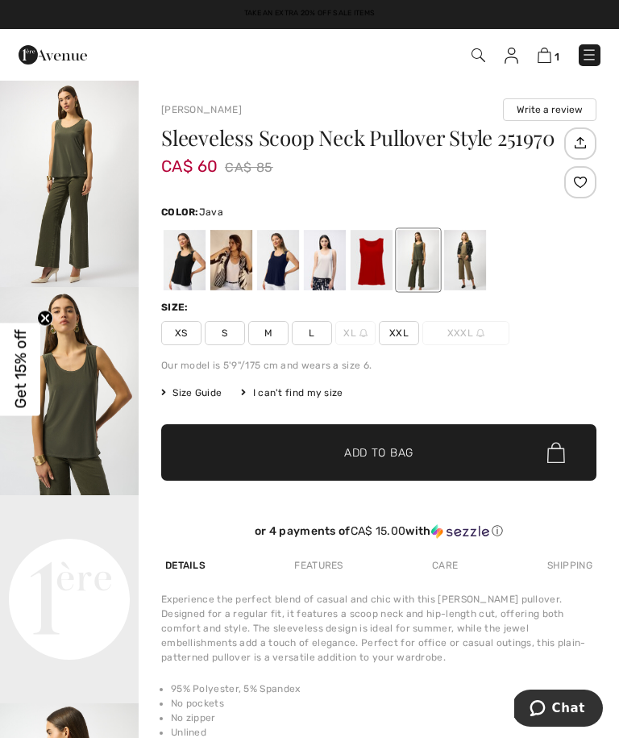
click at [469, 258] on div at bounding box center [465, 260] width 42 height 60
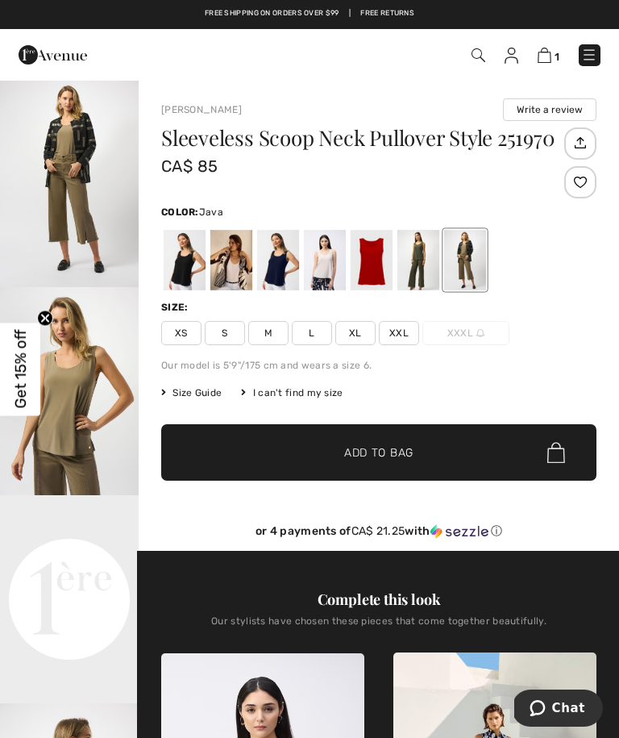
click at [376, 259] on div at bounding box center [372, 260] width 42 height 60
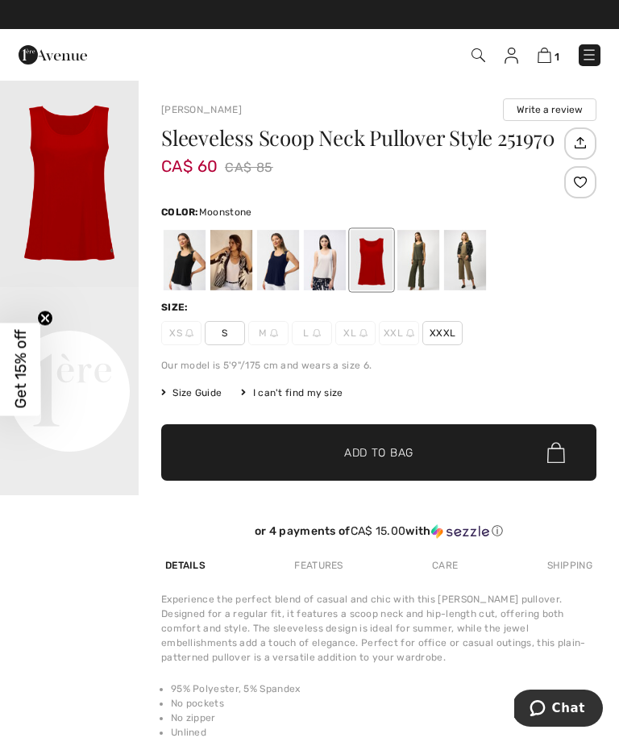
click at [332, 256] on div at bounding box center [325, 260] width 42 height 60
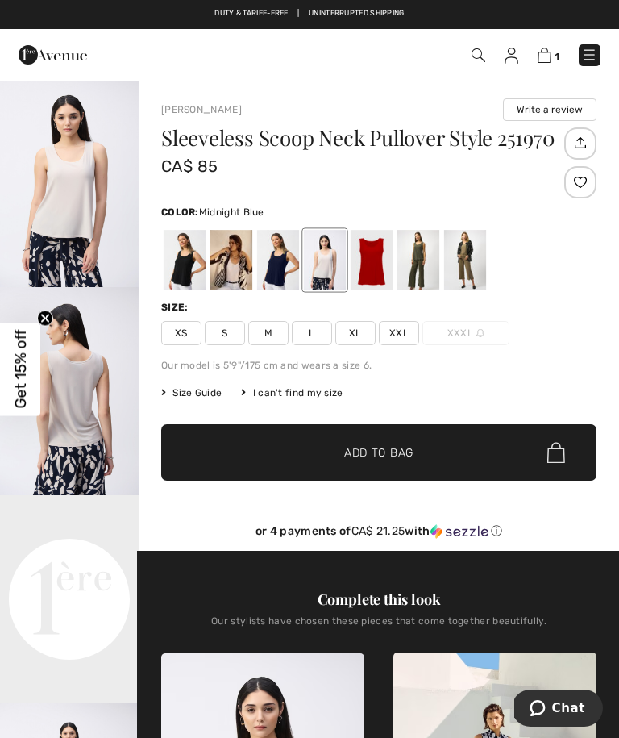
click at [288, 263] on div at bounding box center [278, 260] width 42 height 60
